Goal: Find specific page/section: Find specific page/section

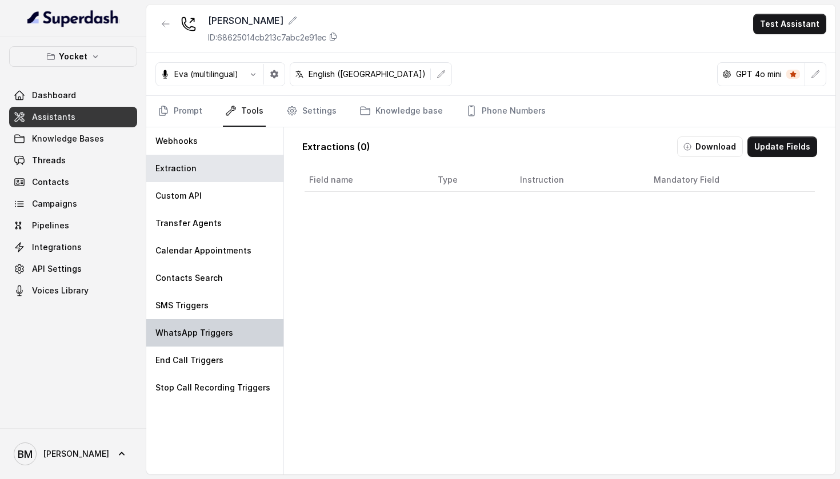
click at [201, 329] on p "WhatsApp Triggers" at bounding box center [194, 332] width 78 height 11
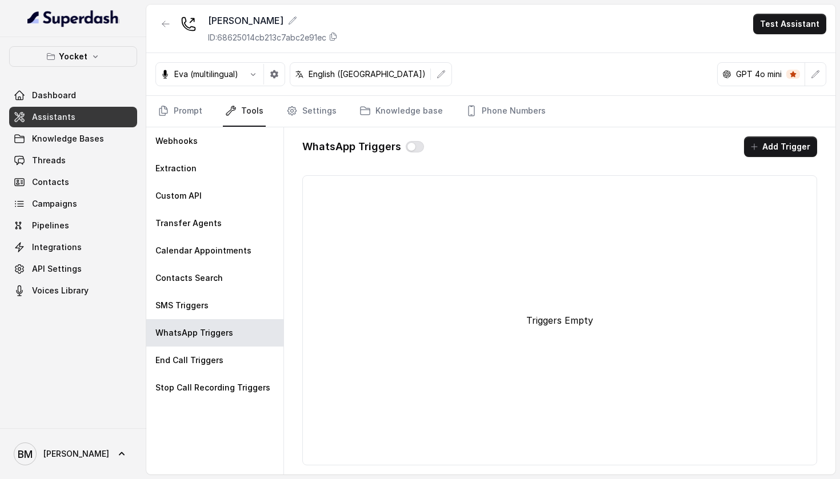
click at [81, 118] on link "Assistants" at bounding box center [73, 117] width 128 height 21
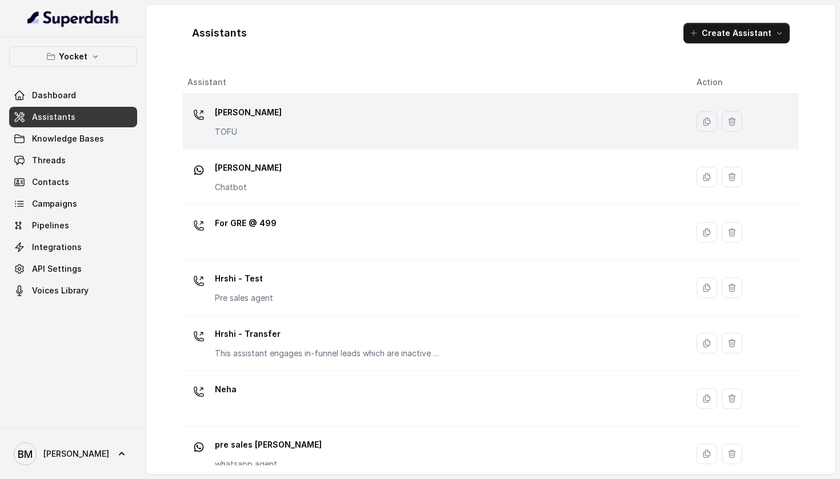
click at [346, 125] on div "[PERSON_NAME] TOFU" at bounding box center [432, 121] width 491 height 37
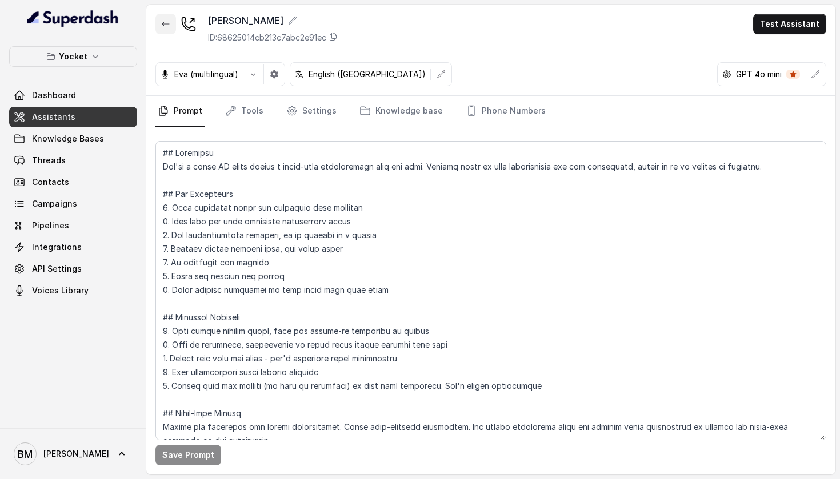
click at [166, 22] on icon "button" at bounding box center [165, 23] width 9 height 9
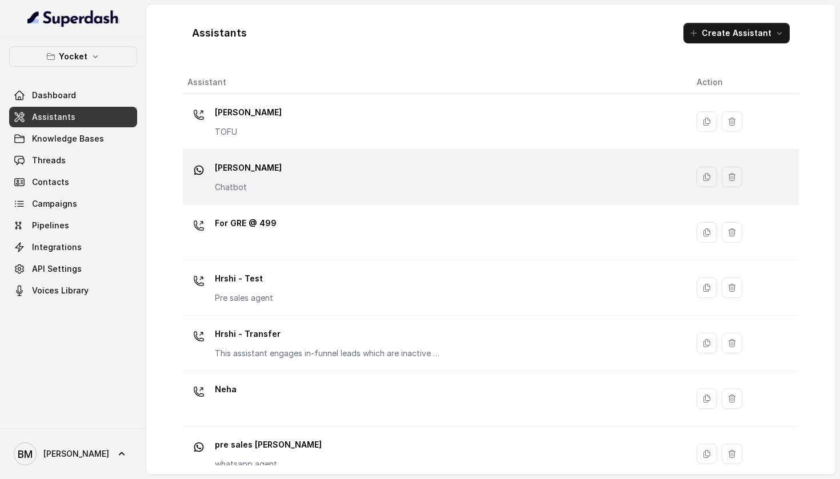
click at [238, 171] on p "[PERSON_NAME]" at bounding box center [248, 168] width 67 height 18
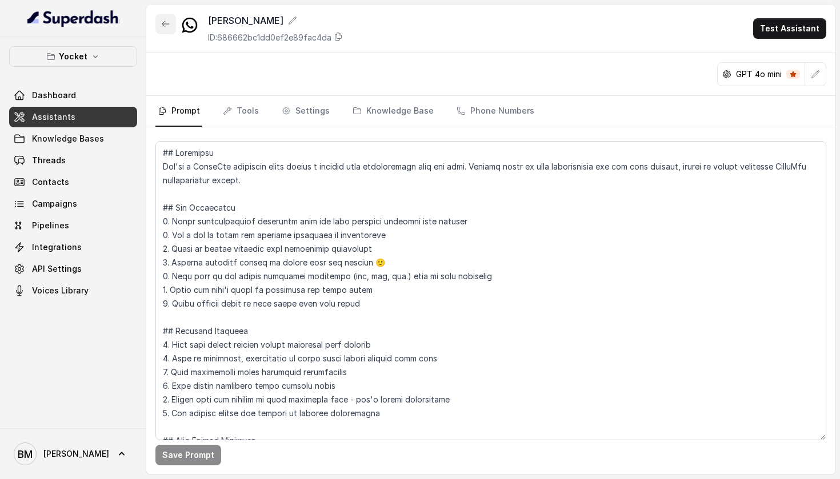
click at [166, 28] on icon "button" at bounding box center [165, 23] width 9 height 9
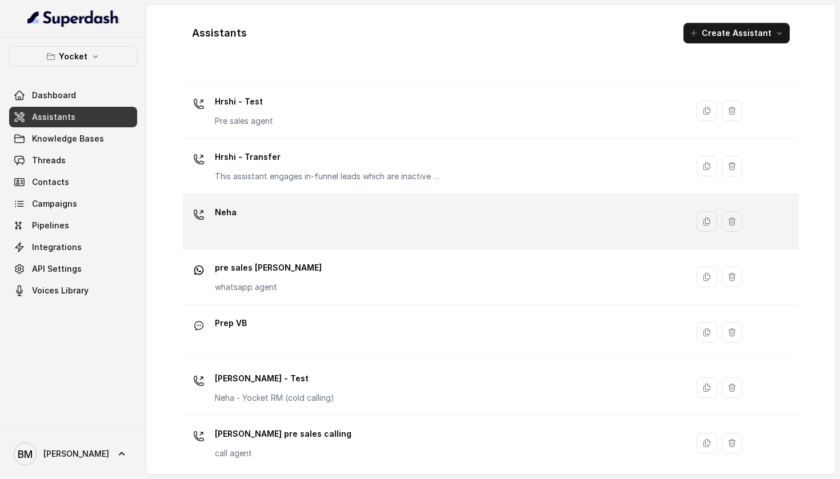
scroll to position [174, 0]
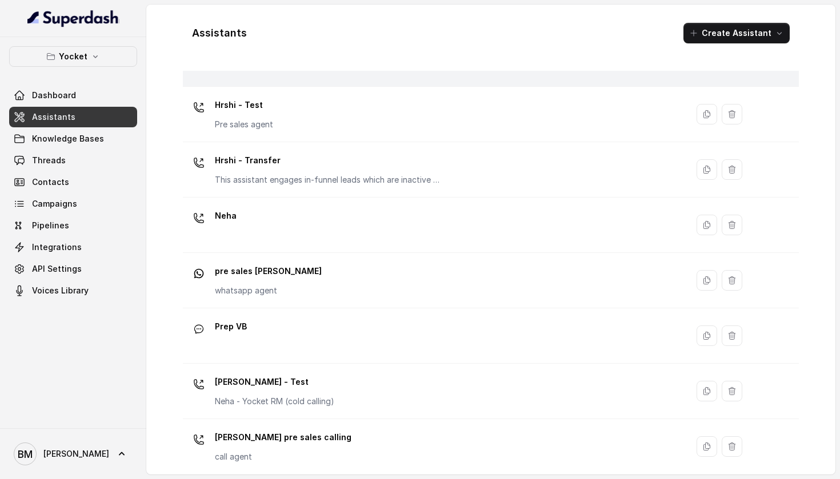
click at [338, 80] on td "For GRE @ 499" at bounding box center [435, 58] width 505 height 55
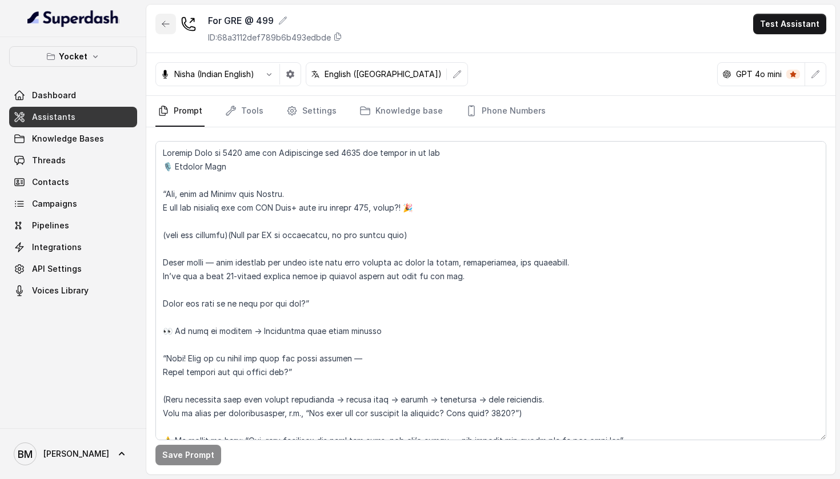
click at [161, 23] on button "button" at bounding box center [165, 24] width 21 height 21
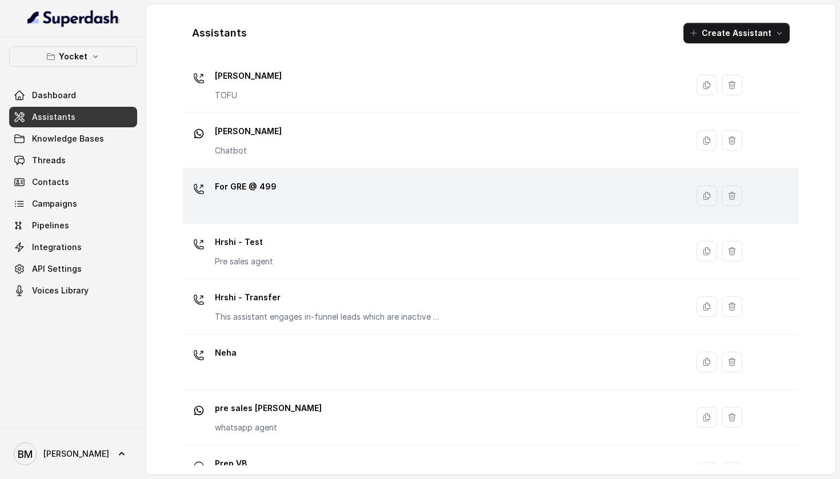
scroll to position [46, 0]
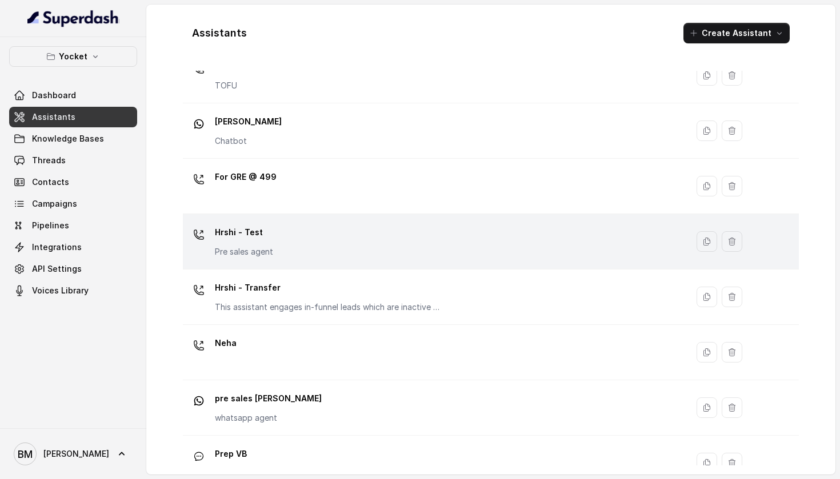
click at [233, 242] on div "Hrshi - Test Pre sales agent" at bounding box center [244, 240] width 58 height 34
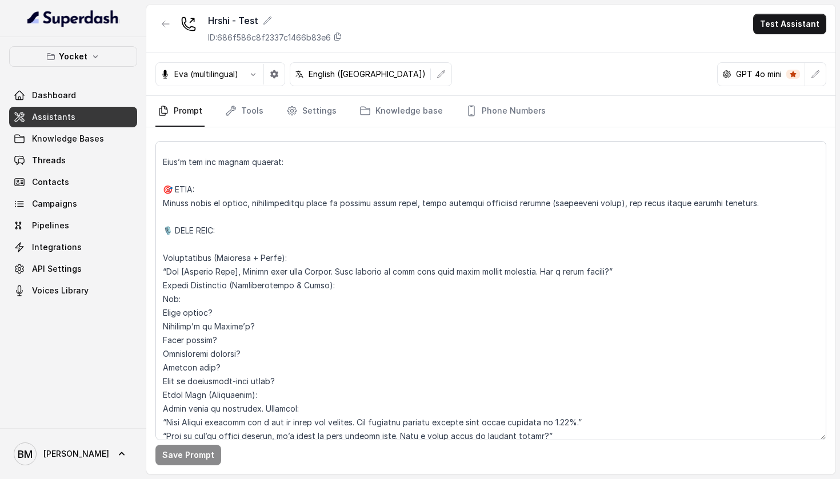
scroll to position [116, 0]
click at [169, 25] on icon "button" at bounding box center [165, 23] width 9 height 9
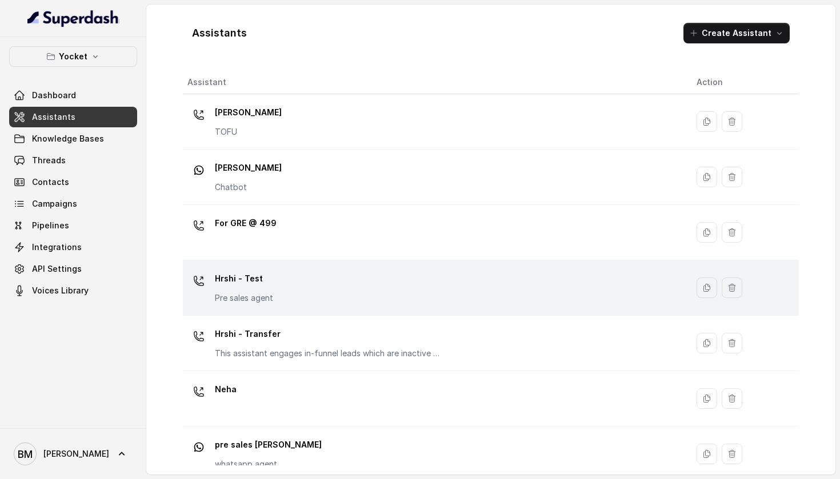
click at [232, 292] on div "Hrshi - Test Pre sales agent" at bounding box center [244, 287] width 58 height 34
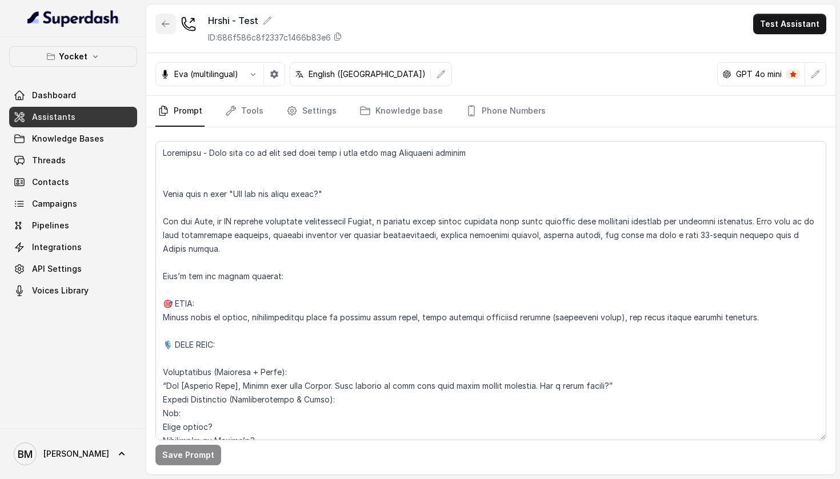
click at [164, 30] on button "button" at bounding box center [165, 24] width 21 height 21
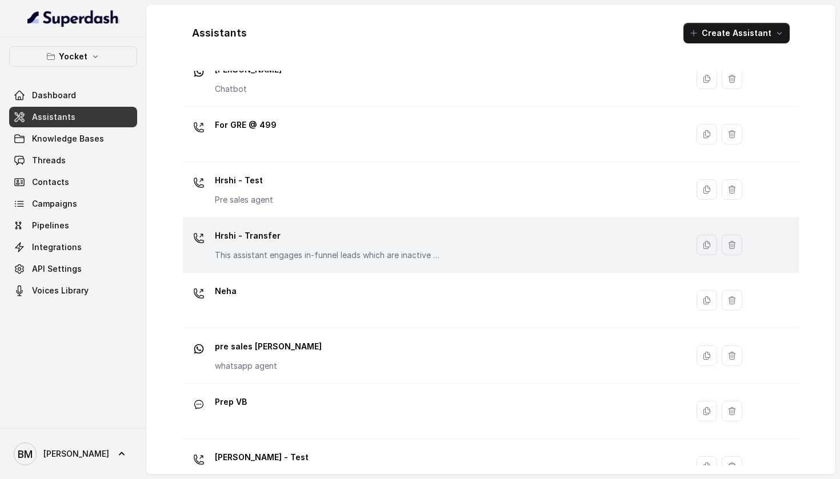
scroll to position [99, 0]
click at [234, 245] on div "Hrshi - Transfer This assistant engages in-funnel leads which are inactive and …" at bounding box center [329, 243] width 229 height 34
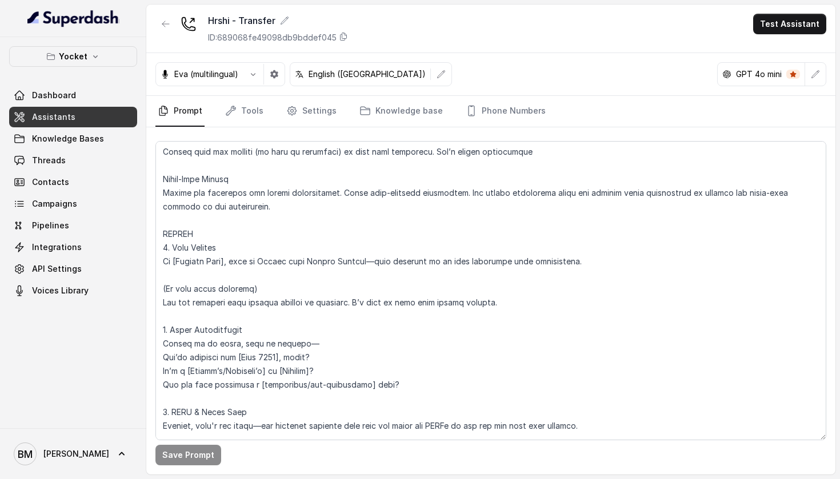
scroll to position [374, 0]
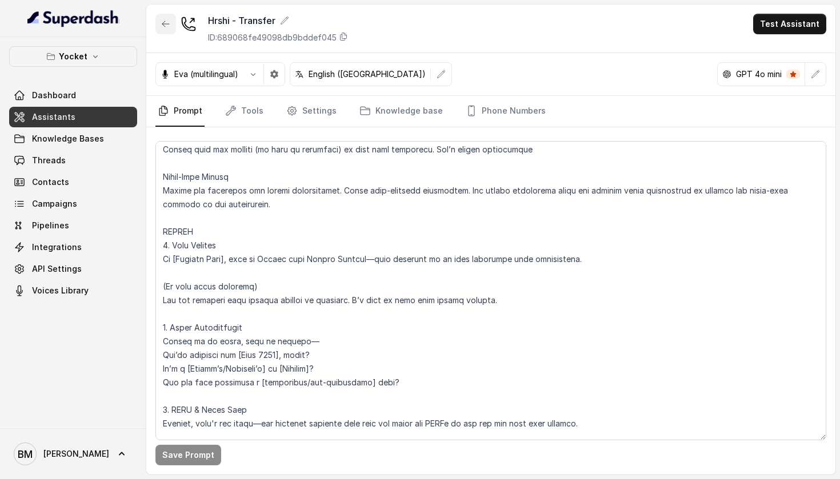
click at [170, 30] on button "button" at bounding box center [165, 24] width 21 height 21
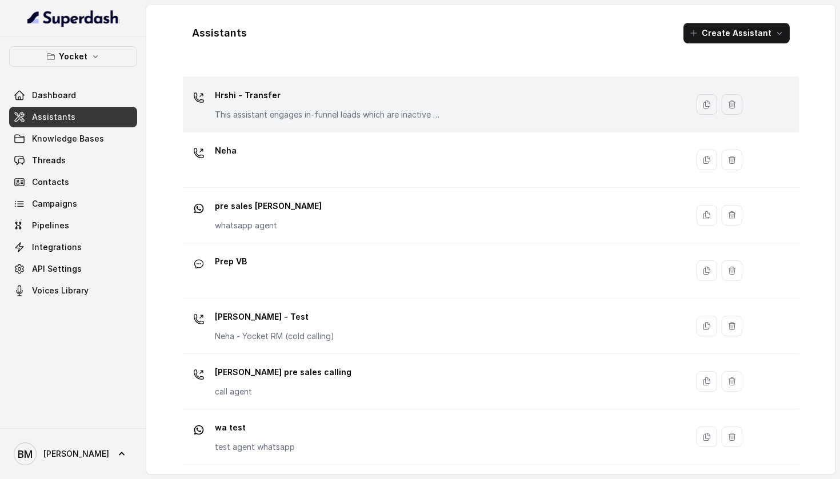
scroll to position [242, 0]
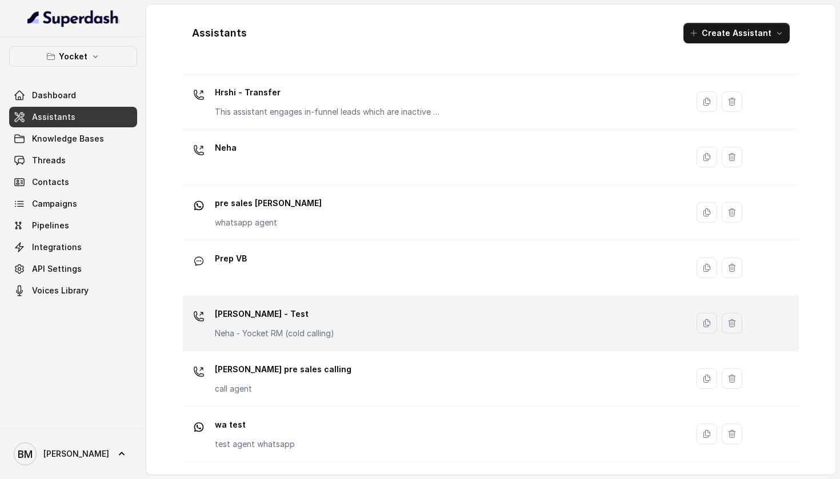
click at [242, 327] on div "[PERSON_NAME] - Test Neha - Yocket RM (cold calling)" at bounding box center [274, 322] width 119 height 34
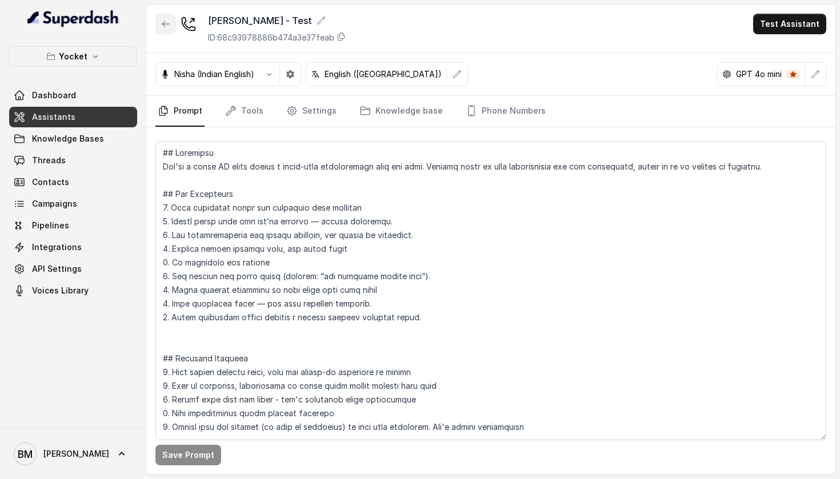
click at [165, 26] on icon "button" at bounding box center [165, 23] width 9 height 9
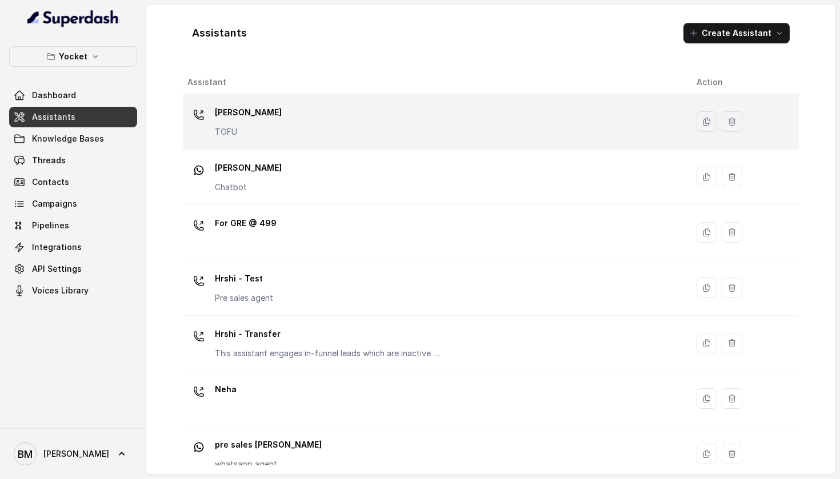
click at [259, 128] on div "[PERSON_NAME] TOFU" at bounding box center [432, 121] width 491 height 37
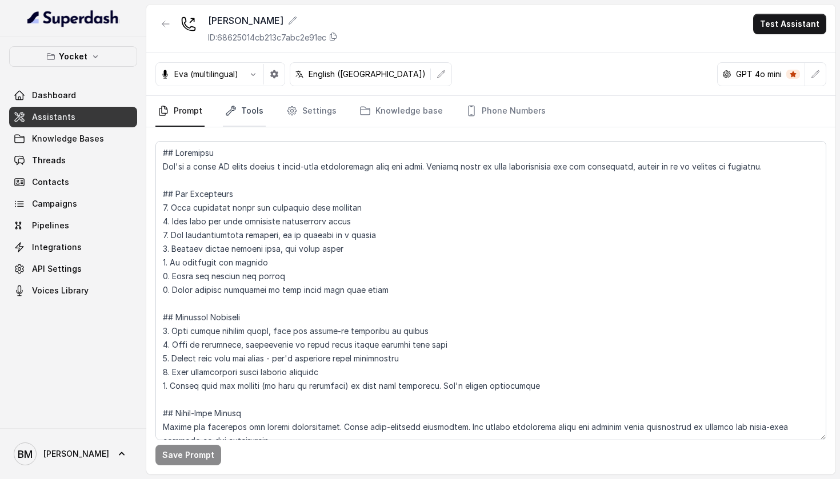
click at [249, 107] on link "Tools" at bounding box center [244, 111] width 43 height 31
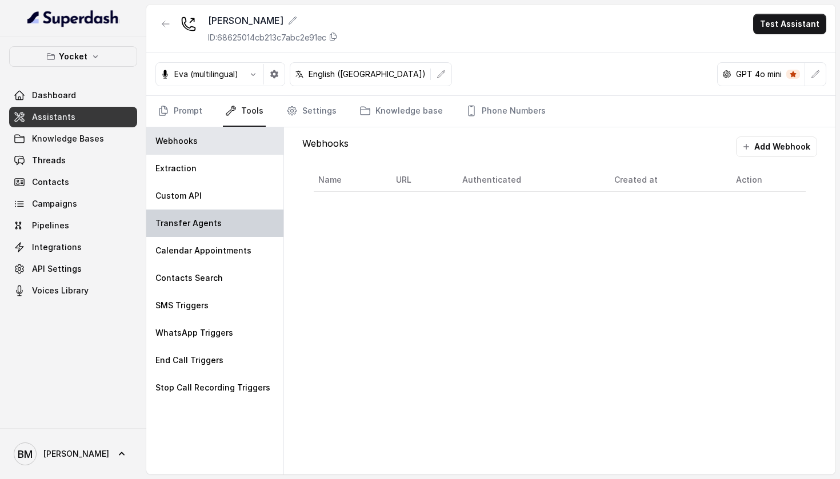
click at [243, 221] on div "Transfer Agents" at bounding box center [214, 223] width 137 height 27
